Goal: Task Accomplishment & Management: Use online tool/utility

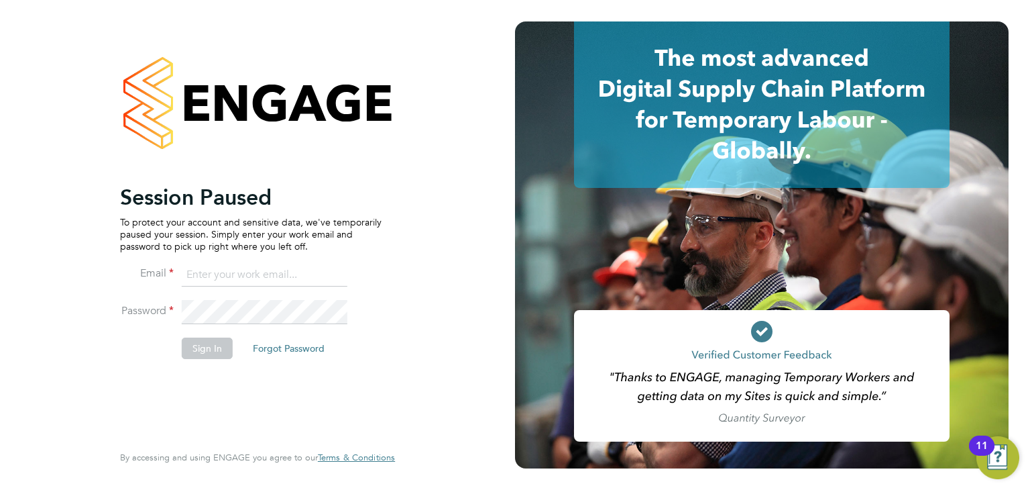
type input "chloe.harding@txmrecruit.co.uk"
click at [201, 344] on button "Sign In" at bounding box center [207, 347] width 51 height 21
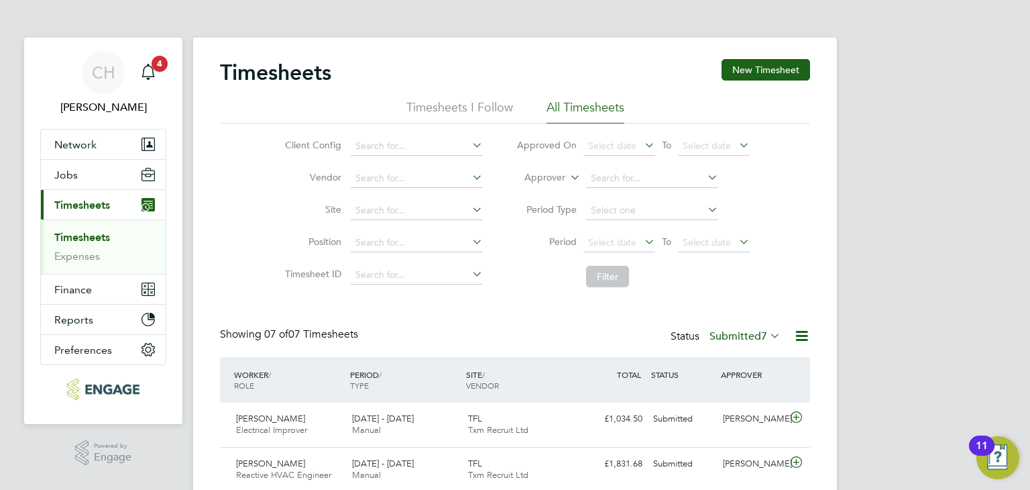
click at [755, 333] on label "Submitted 7" at bounding box center [745, 335] width 71 height 13
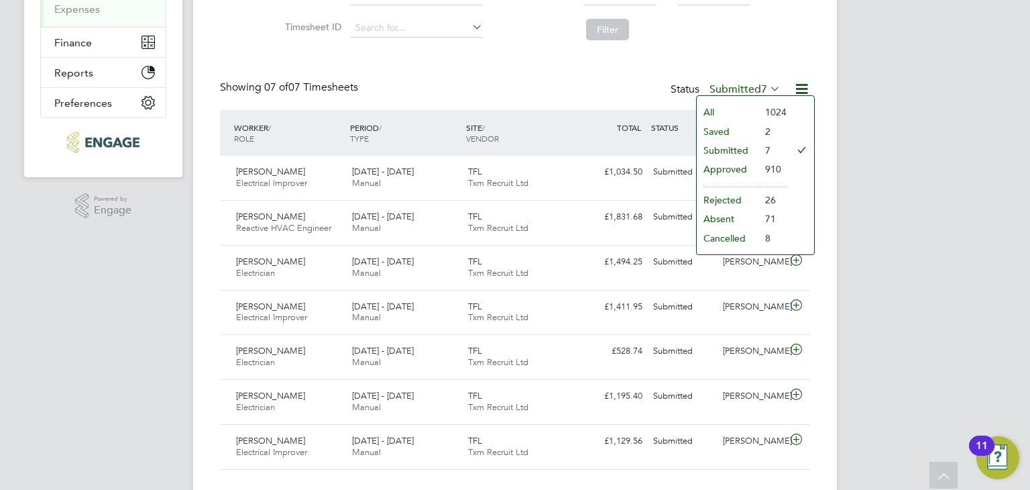
scroll to position [268, 0]
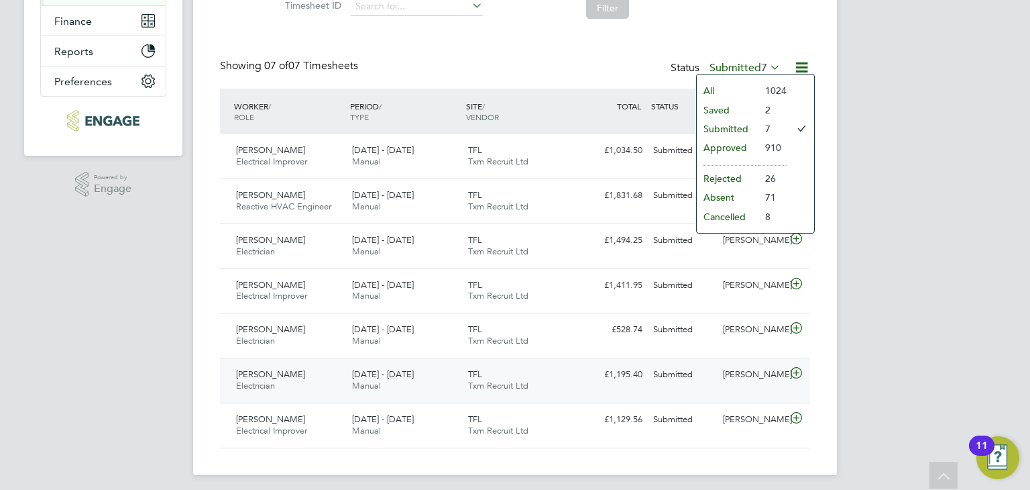
click at [554, 384] on div "TFL Txm Recruit Ltd" at bounding box center [521, 380] width 116 height 34
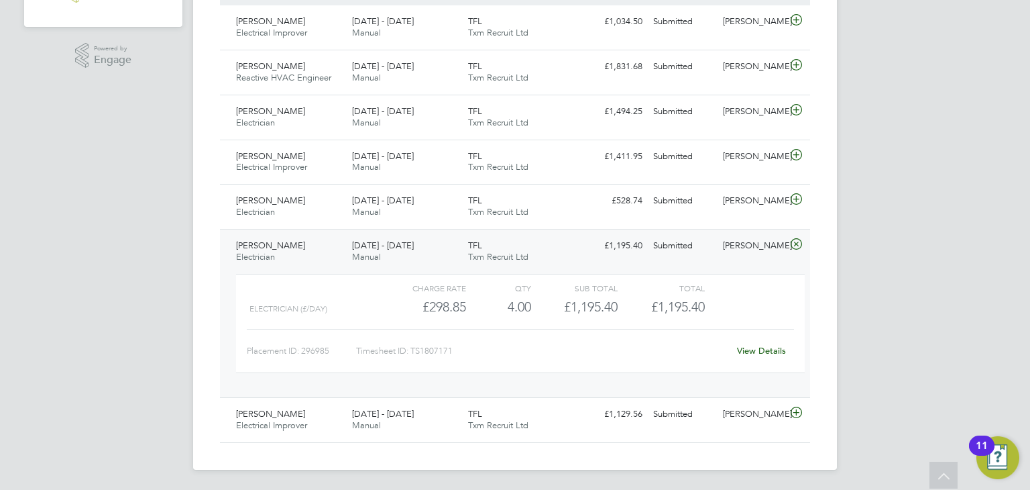
click at [765, 343] on div "View Details" at bounding box center [761, 350] width 66 height 21
click at [762, 348] on link "View Details" at bounding box center [761, 350] width 49 height 11
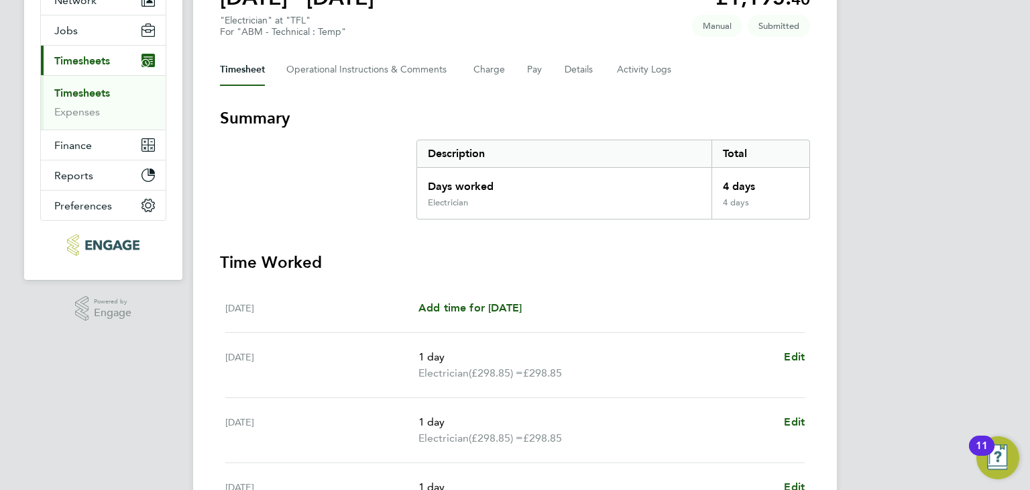
scroll to position [67, 0]
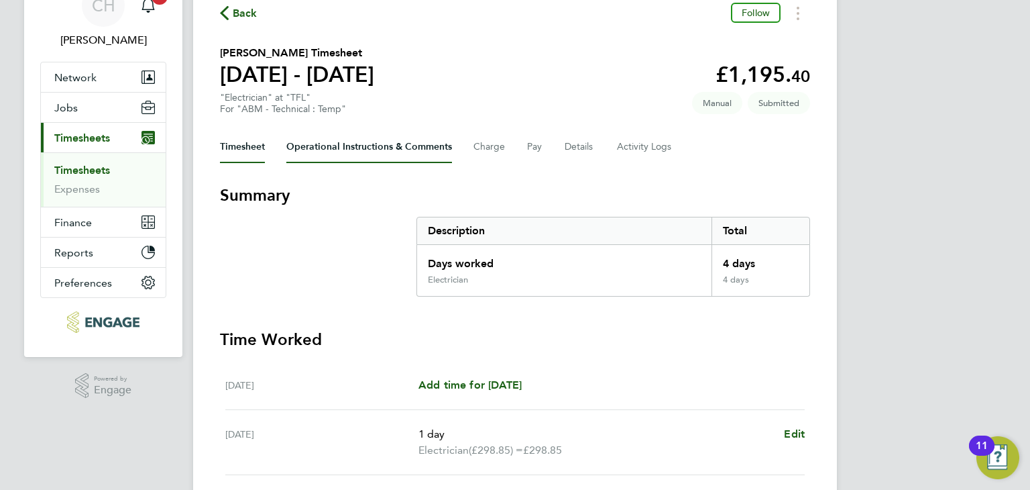
click at [392, 160] on Comments-tab "Operational Instructions & Comments" at bounding box center [369, 147] width 166 height 32
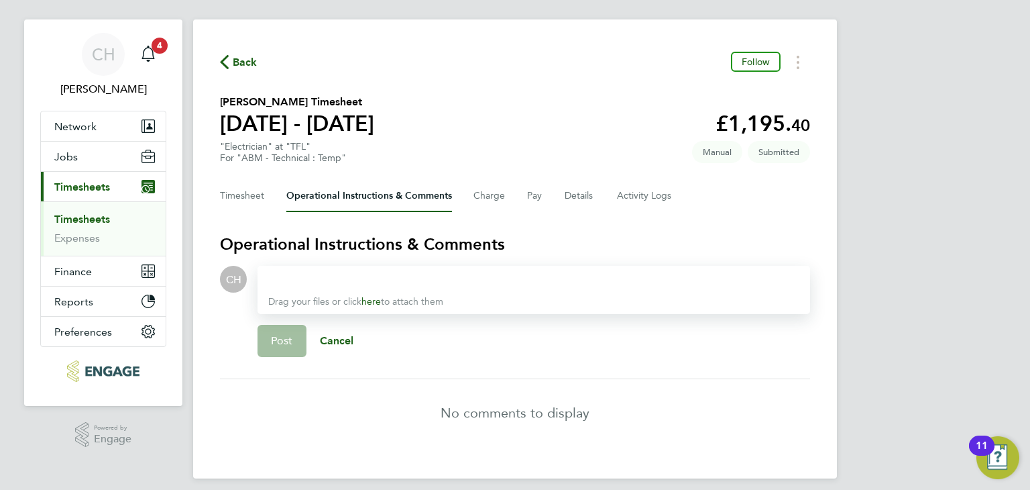
scroll to position [28, 0]
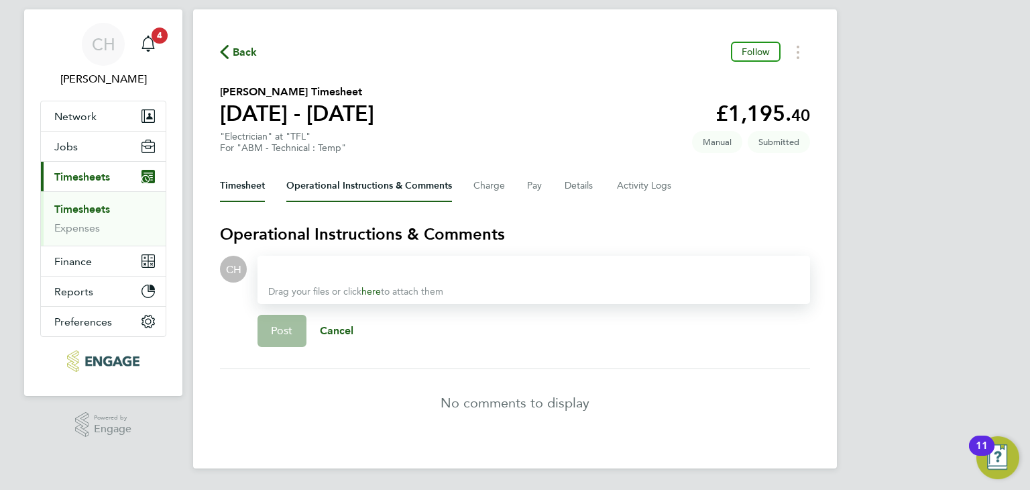
click at [249, 194] on button "Timesheet" at bounding box center [242, 186] width 45 height 32
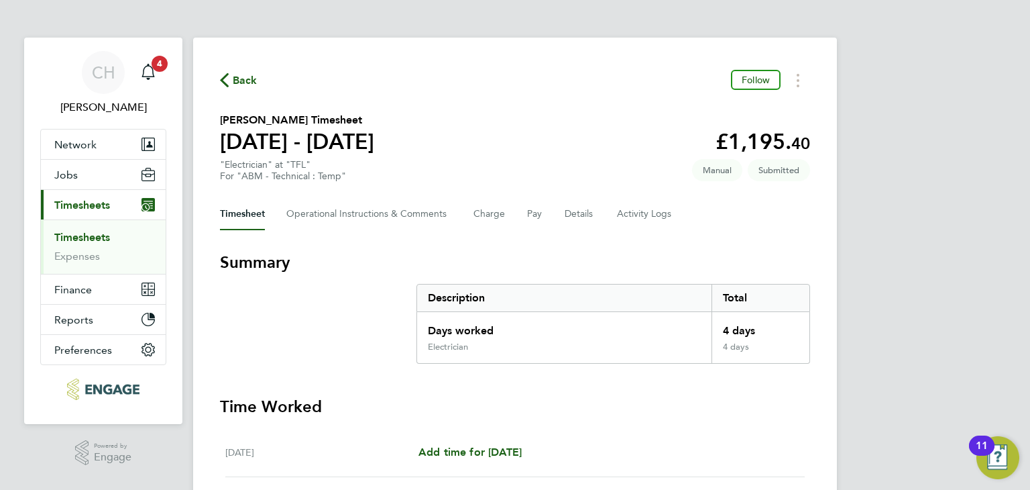
click at [70, 229] on ul "Timesheets Expenses" at bounding box center [103, 246] width 125 height 54
click at [68, 237] on link "Timesheets" at bounding box center [82, 237] width 56 height 13
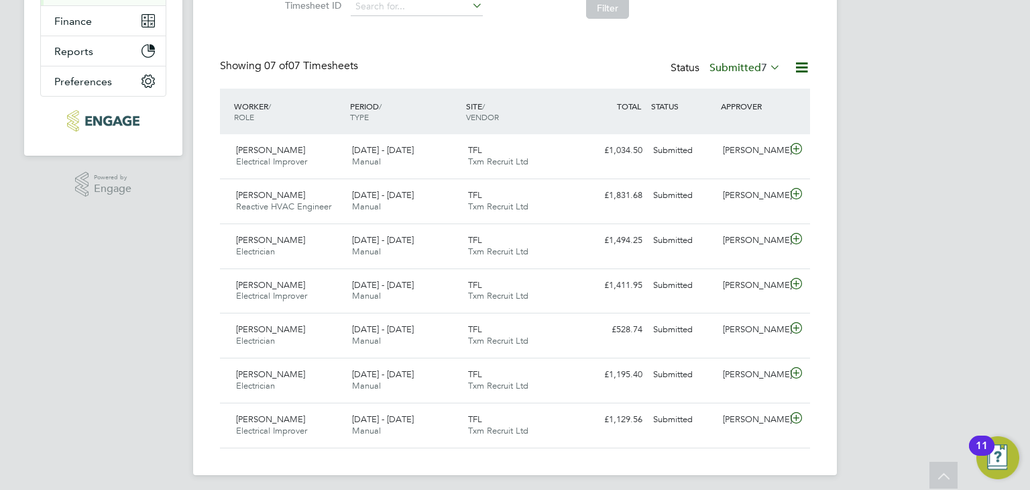
click at [555, 459] on div "Timesheets New Timesheet Timesheets I Follow All Timesheets Client Config Vendo…" at bounding box center [515, 121] width 644 height 705
